Goal: Transaction & Acquisition: Purchase product/service

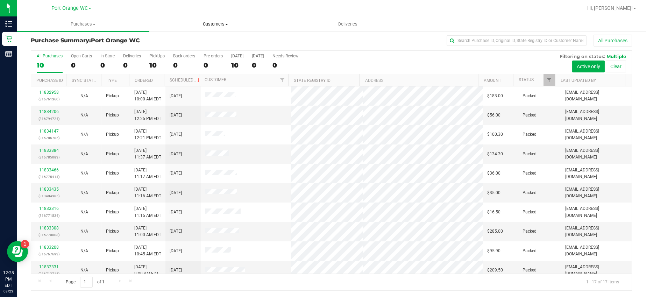
click at [210, 25] on span "Customers" at bounding box center [216, 24] width 132 height 6
click at [177, 44] on span "All customers" at bounding box center [174, 42] width 50 height 6
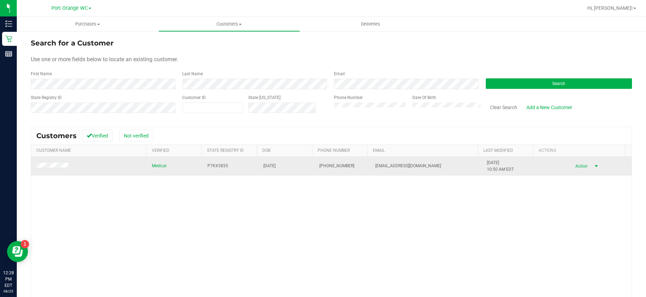
click at [573, 168] on span "Action" at bounding box center [581, 166] width 23 height 10
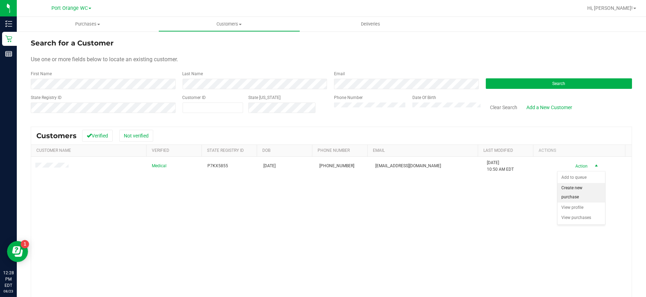
click at [579, 197] on li "Create new purchase" at bounding box center [582, 192] width 48 height 19
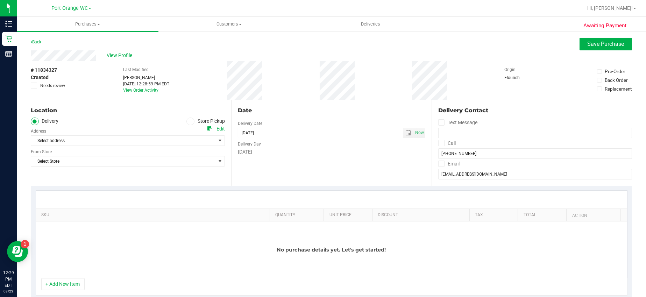
click at [189, 121] on icon at bounding box center [191, 121] width 4 height 0
click at [0, 0] on input "Store Pickup" at bounding box center [0, 0] width 0 height 0
click at [218, 142] on span "select" at bounding box center [220, 141] width 6 height 6
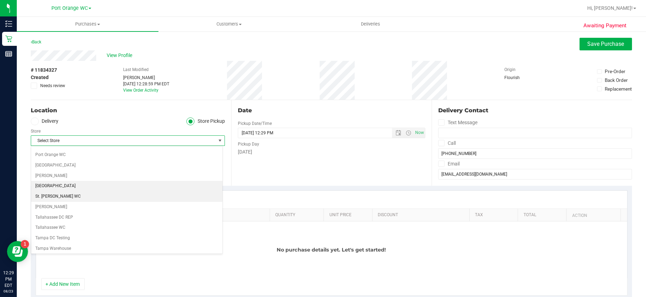
scroll to position [419, 0]
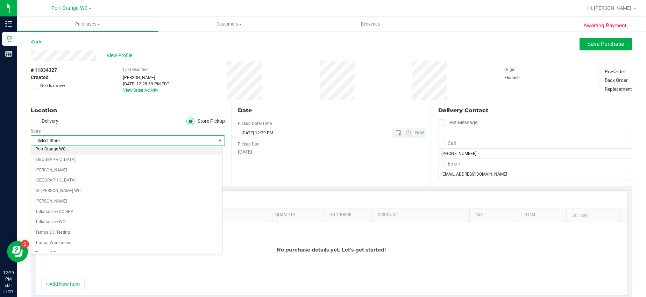
click at [45, 147] on li "Port Orange WC" at bounding box center [126, 149] width 191 height 10
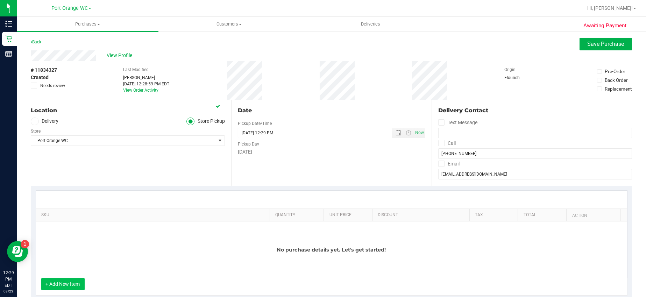
click at [73, 286] on button "+ Add New Item" at bounding box center [62, 284] width 43 height 12
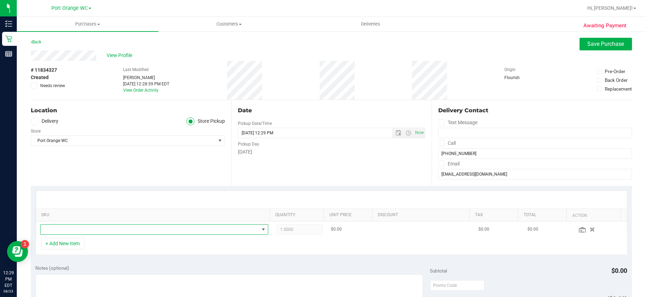
click at [261, 230] on span "NO DATA FOUND" at bounding box center [264, 230] width 6 height 6
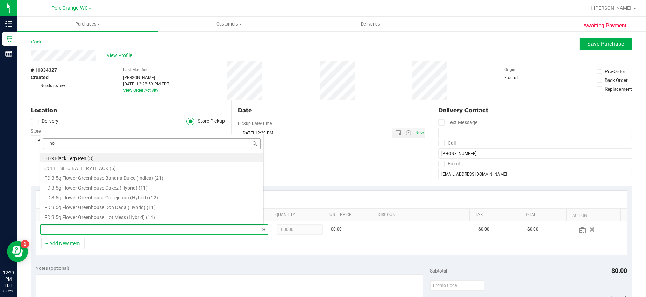
type input "hot"
click at [79, 158] on li "FD 3.5g Flower Greenhouse Hot Mess (Hybrid) (14)" at bounding box center [151, 158] width 223 height 10
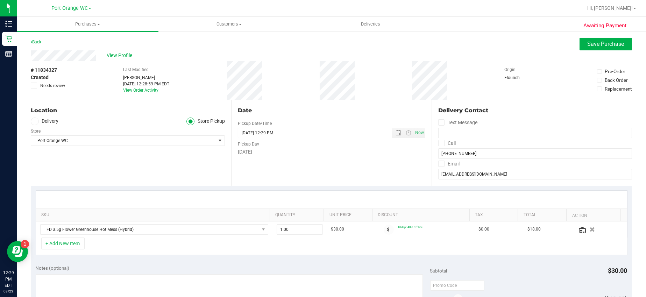
click at [113, 56] on span "View Profile" at bounding box center [121, 55] width 28 height 7
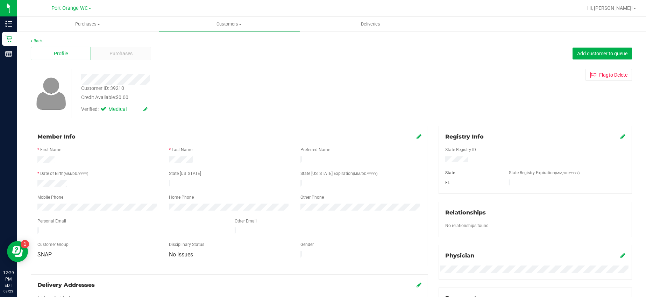
click at [37, 41] on link "Back" at bounding box center [37, 40] width 12 height 5
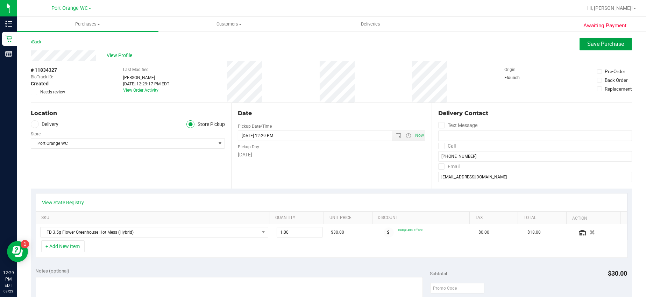
click at [589, 46] on span "Save Purchase" at bounding box center [606, 44] width 37 height 7
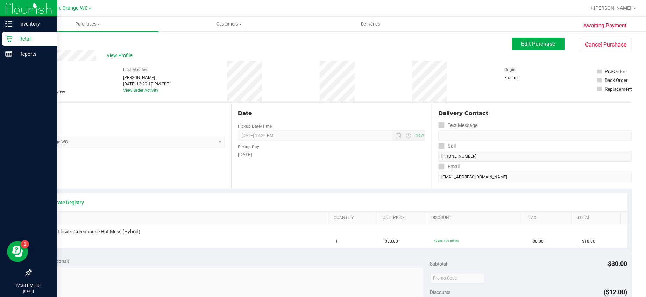
click at [12, 40] on p "Retail" at bounding box center [33, 39] width 42 height 8
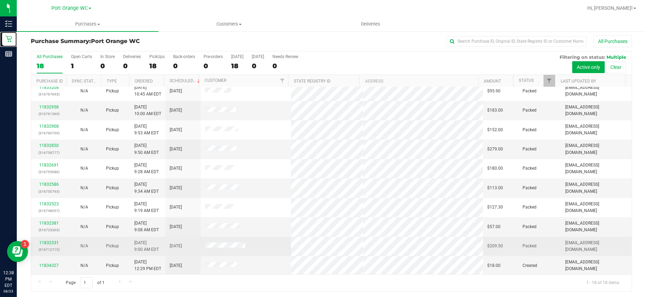
scroll to position [3, 0]
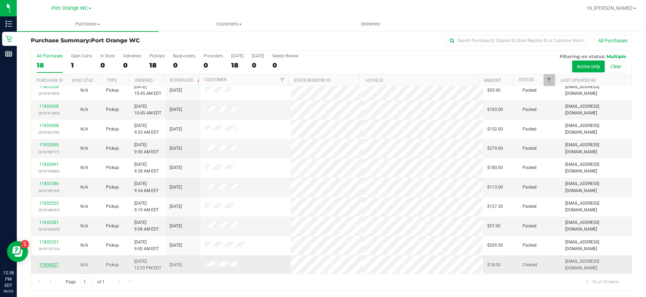
click at [43, 263] on link "11834327" at bounding box center [49, 264] width 20 height 5
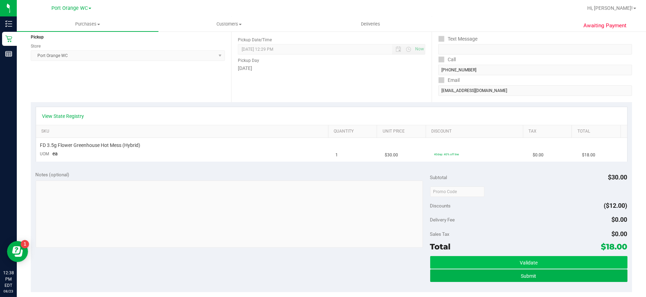
scroll to position [222, 0]
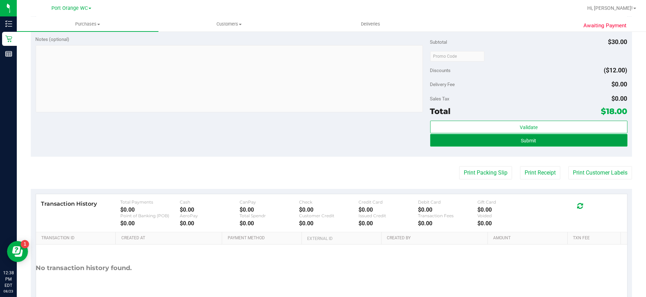
click at [529, 143] on button "Submit" at bounding box center [528, 140] width 197 height 13
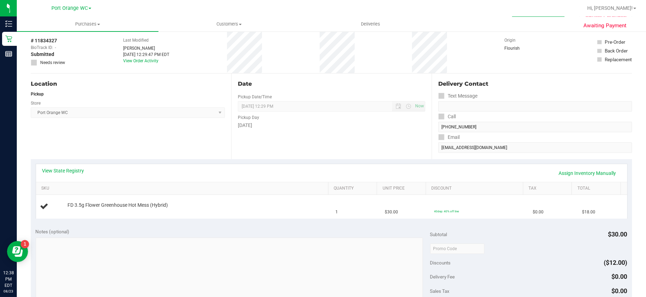
scroll to position [0, 0]
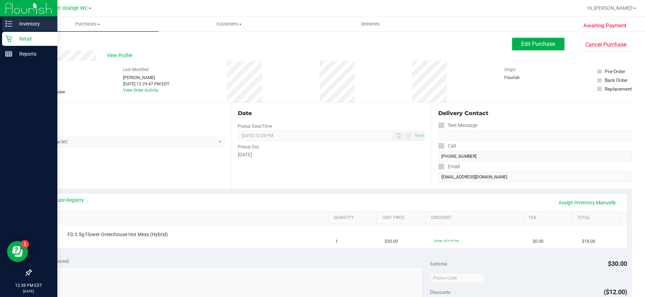
click at [7, 24] on icon at bounding box center [8, 23] width 7 height 7
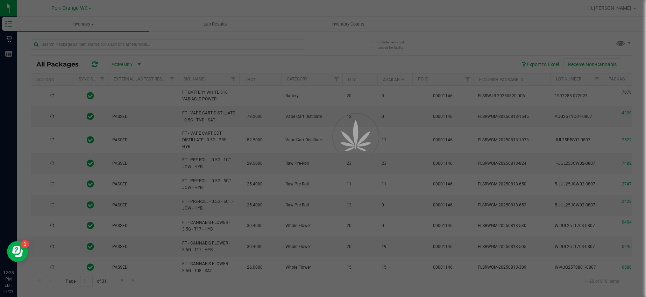
drag, startPoint x: 119, startPoint y: 46, endPoint x: 126, endPoint y: 45, distance: 7.7
click at [126, 45] on div at bounding box center [323, 148] width 646 height 297
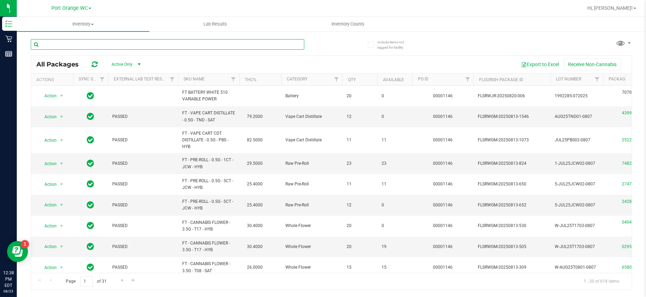
click at [126, 45] on input "text" at bounding box center [168, 44] width 274 height 10
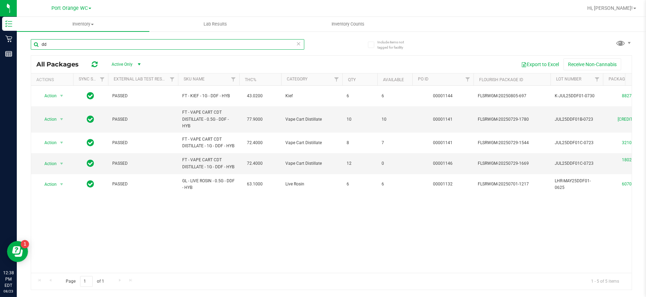
type input "d"
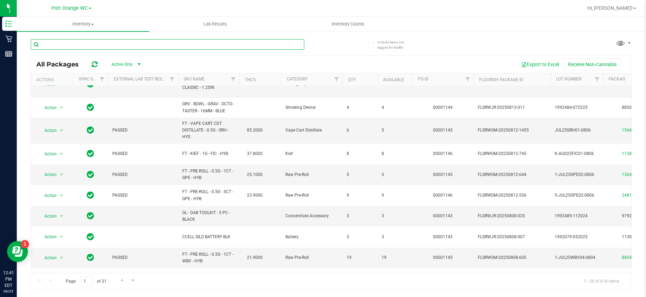
scroll to position [250, 0]
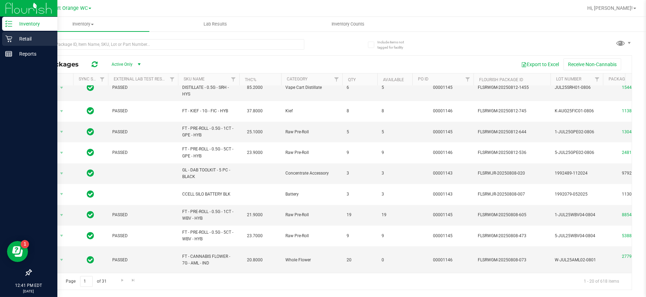
click at [13, 40] on p "Retail" at bounding box center [33, 39] width 42 height 8
